Goal: Transaction & Acquisition: Purchase product/service

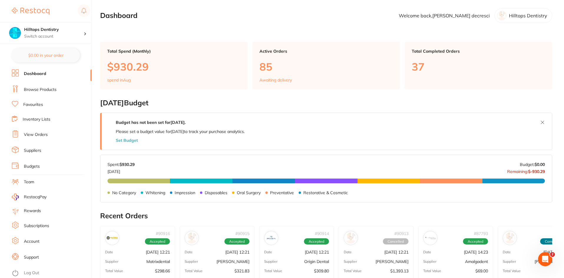
click at [43, 88] on link "Browse Products" at bounding box center [40, 90] width 33 height 6
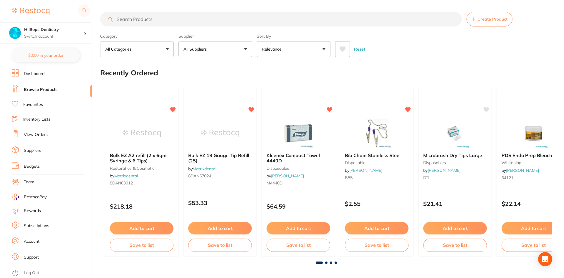
click at [134, 20] on input "search" at bounding box center [281, 19] width 362 height 15
type input "matrice"
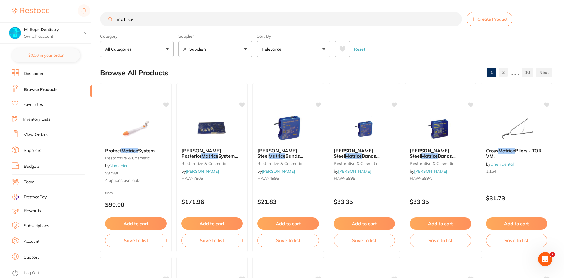
click at [205, 47] on p "All Suppliers" at bounding box center [197, 49] width 26 height 6
type input "orig"
click at [201, 101] on p "Origin Dental" at bounding box center [214, 100] width 29 height 5
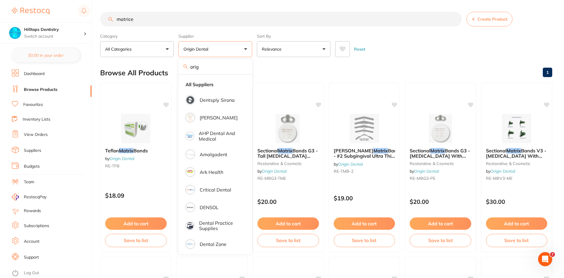
click at [388, 48] on div "Reset" at bounding box center [441, 47] width 212 height 21
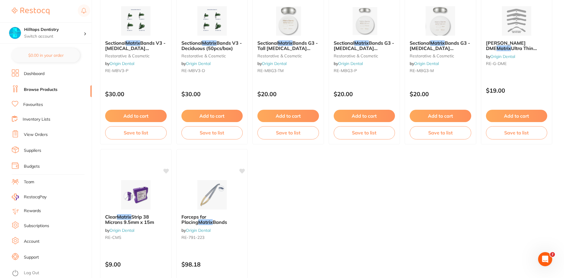
scroll to position [354, 0]
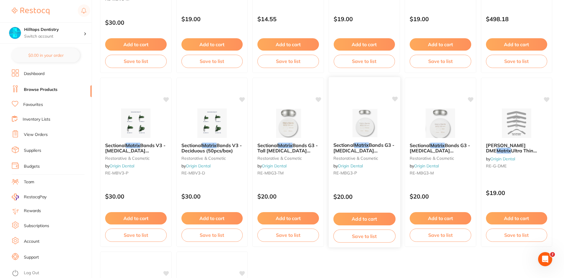
click at [357, 123] on img at bounding box center [364, 123] width 39 height 30
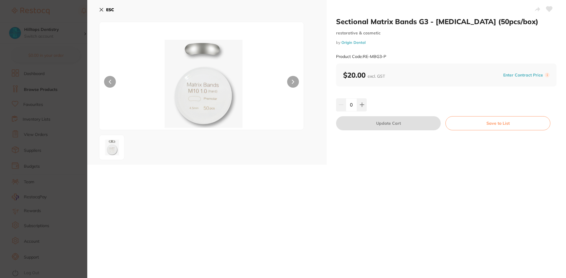
click at [68, 14] on section "Sectional Matrix Bands G3 - [MEDICAL_DATA] (50pcs/box) restorative & cosmetic b…" at bounding box center [283, 139] width 566 height 278
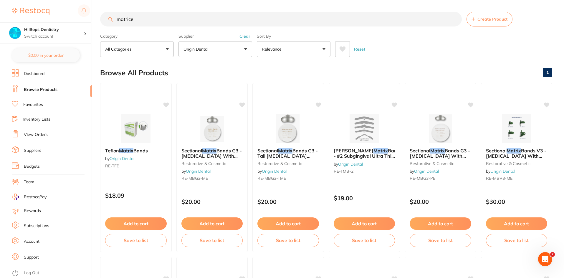
click at [246, 36] on button "Clear" at bounding box center [245, 36] width 14 height 5
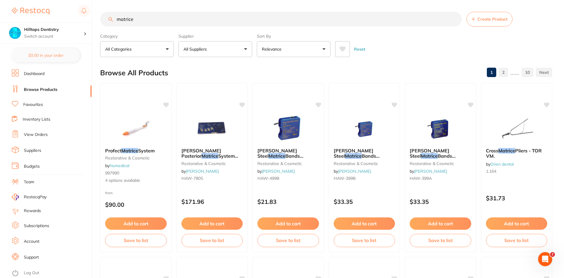
click at [231, 47] on button "All Suppliers" at bounding box center [216, 49] width 74 height 16
type input "ada"
click at [225, 100] on p "[PERSON_NAME]" at bounding box center [219, 100] width 38 height 5
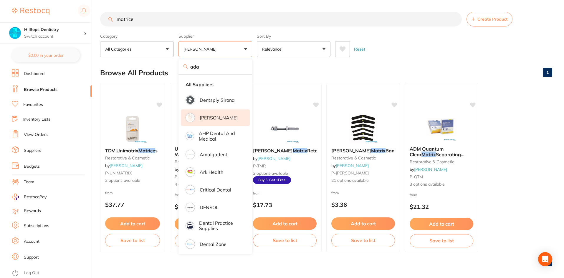
click at [383, 58] on main "matrice Create Product Category All Categories All Categories restorative & cos…" at bounding box center [332, 141] width 464 height 283
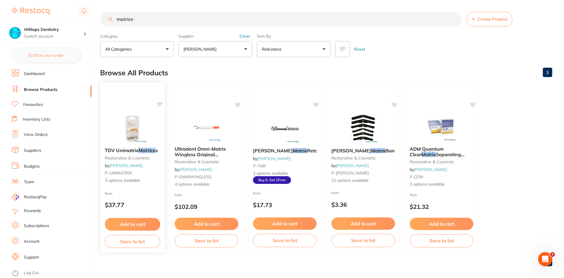
click at [115, 133] on img at bounding box center [132, 128] width 39 height 30
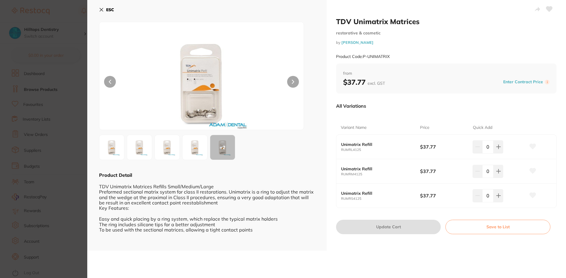
click at [211, 109] on img at bounding box center [201, 83] width 123 height 93
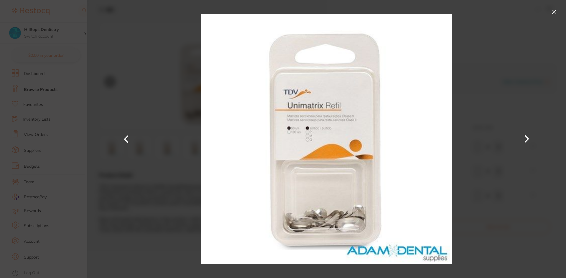
click at [555, 11] on button at bounding box center [553, 11] width 9 height 9
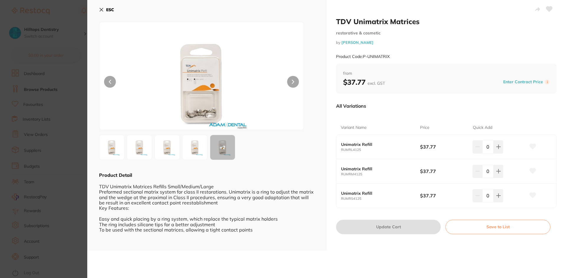
click at [98, 9] on div "ESC + 2 Product Detail TDV Unimatrix Matrices Refills Small/Medium/Large Prefor…" at bounding box center [206, 125] width 239 height 251
click at [101, 9] on icon at bounding box center [101, 9] width 5 height 5
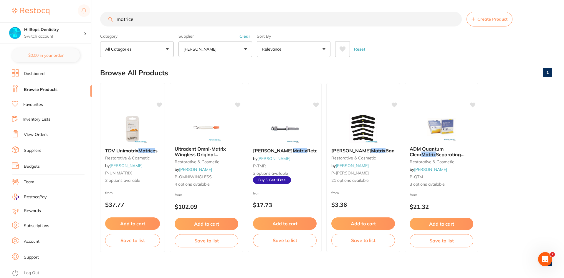
click at [245, 48] on button "[PERSON_NAME]" at bounding box center [216, 49] width 74 height 16
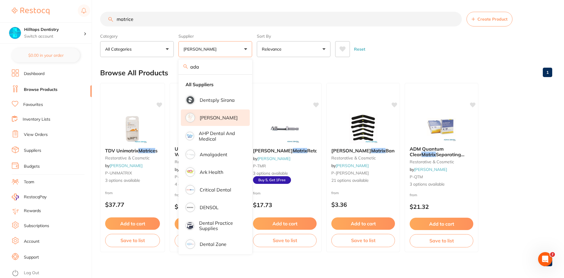
click at [244, 47] on button "[PERSON_NAME]" at bounding box center [216, 49] width 74 height 16
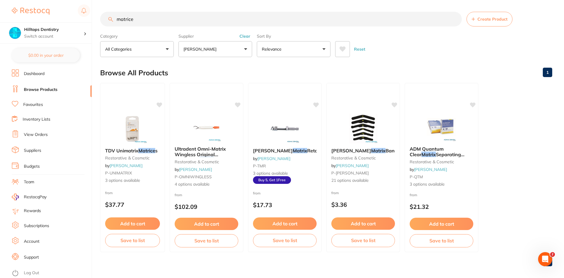
click at [244, 36] on button "Clear" at bounding box center [245, 36] width 14 height 5
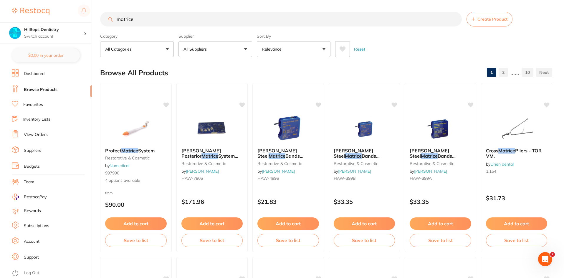
click at [215, 47] on button "All Suppliers" at bounding box center [216, 49] width 74 height 16
type input "origin"
click at [225, 97] on li "Origin Dental" at bounding box center [215, 100] width 69 height 16
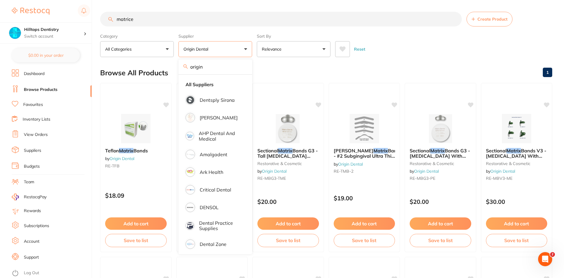
click at [465, 34] on div "Category All Categories All Categories restorative & cosmetic Clear Category fa…" at bounding box center [326, 44] width 452 height 26
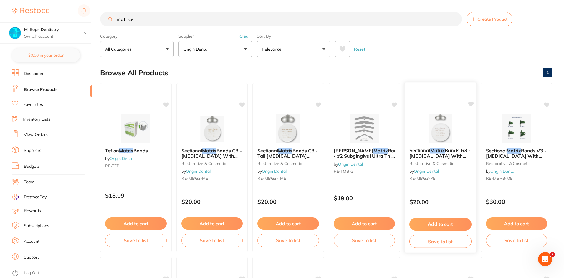
click at [441, 126] on img at bounding box center [440, 128] width 39 height 30
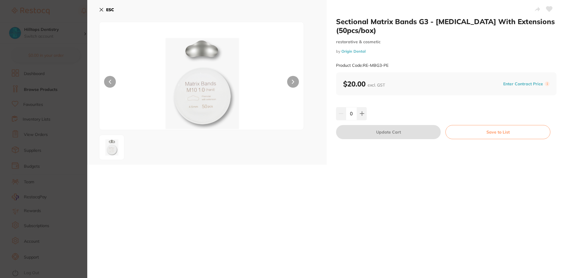
click at [72, 6] on section "Sectional Matrix Bands G3 - [MEDICAL_DATA] With Extensions (50pcs/box) restorat…" at bounding box center [283, 139] width 566 height 278
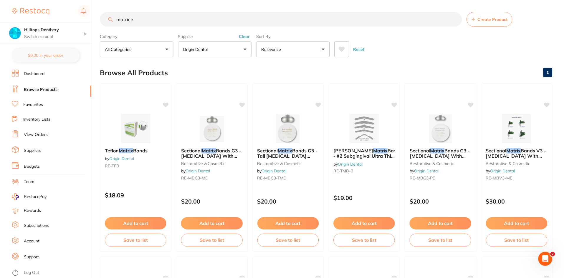
scroll to position [0, 0]
click at [248, 38] on button "Clear" at bounding box center [245, 35] width 14 height 5
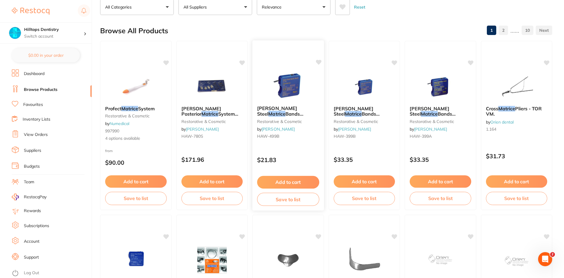
scroll to position [0, 0]
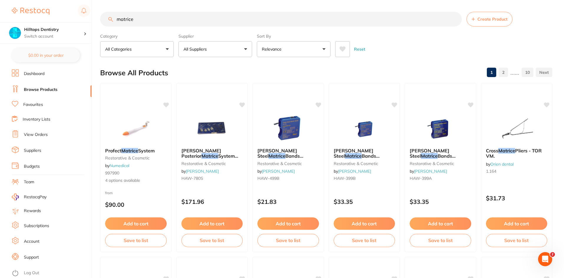
click at [243, 47] on button "All Suppliers" at bounding box center [216, 49] width 74 height 16
type input "origin"
click at [218, 104] on li "Origin Dental" at bounding box center [215, 100] width 69 height 16
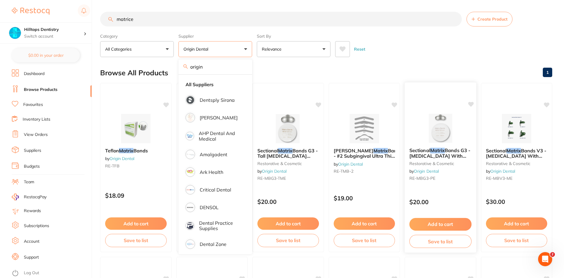
click at [438, 130] on img at bounding box center [440, 128] width 39 height 30
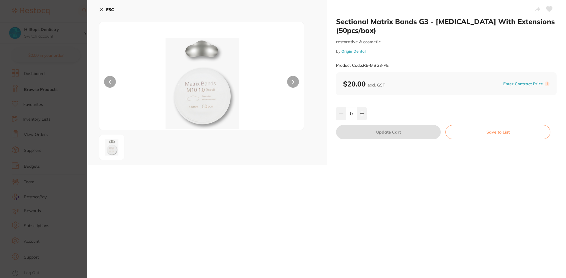
click at [102, 9] on icon at bounding box center [101, 9] width 5 height 5
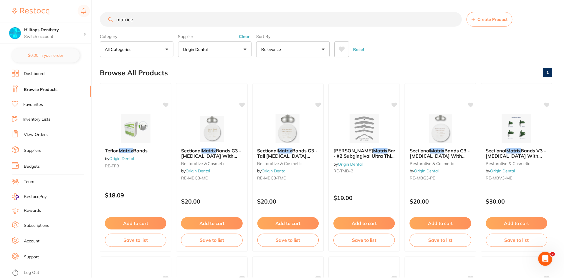
scroll to position [5, 0]
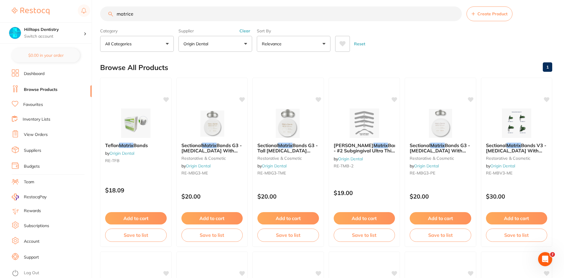
click at [244, 30] on button "Clear" at bounding box center [245, 30] width 14 height 5
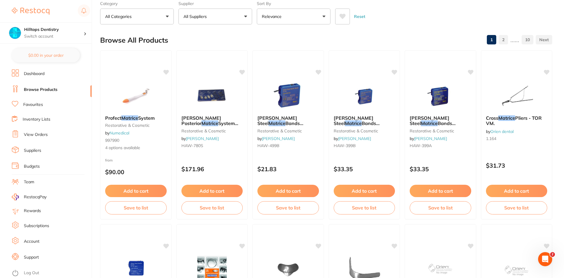
scroll to position [0, 0]
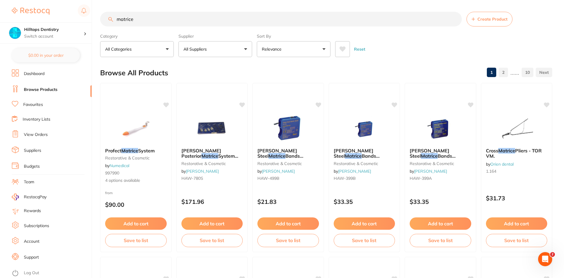
drag, startPoint x: 143, startPoint y: 21, endPoint x: 0, endPoint y: 5, distance: 144.0
click at [0, 5] on div "$1,104.83 Hilltops Dentistry Switch account Elevate Dental Young Hilltops Denti…" at bounding box center [282, 139] width 564 height 278
type input "anterior matrice"
